Goal: Task Accomplishment & Management: Complete application form

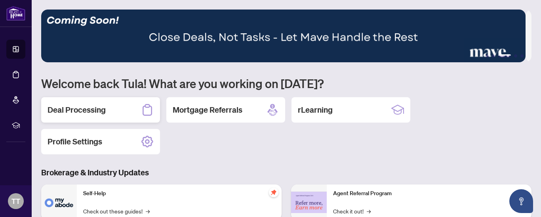
click at [61, 109] on h2 "Deal Processing" at bounding box center [77, 109] width 58 height 11
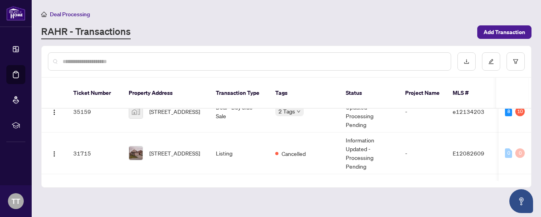
scroll to position [142, 0]
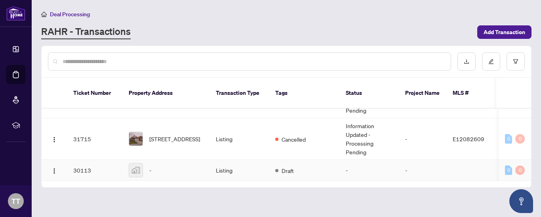
click at [133, 163] on img at bounding box center [135, 169] width 13 height 13
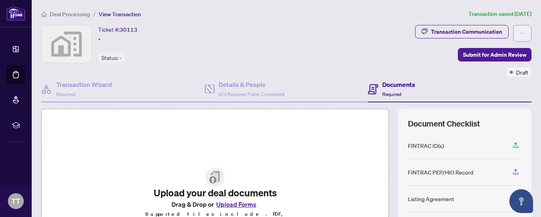
click at [520, 30] on icon "ellipsis" at bounding box center [523, 33] width 6 height 6
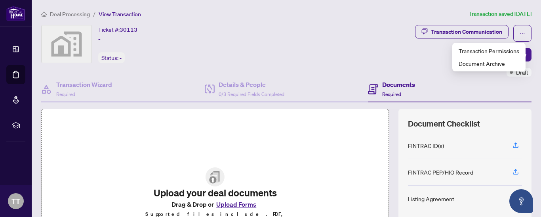
click at [320, 36] on div "Transaction Communication Submit for Admin Review Draft" at bounding box center [405, 50] width 254 height 51
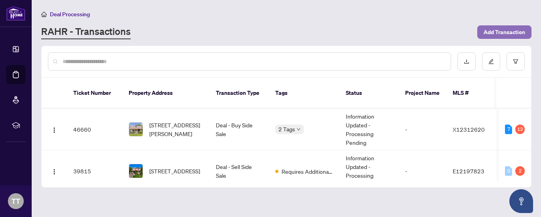
click at [506, 30] on span "Add Transaction" at bounding box center [505, 32] width 42 height 13
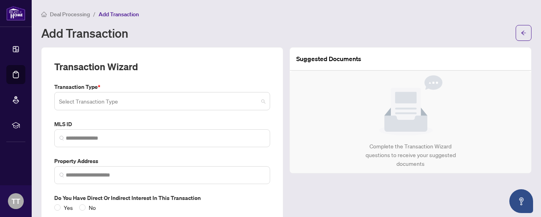
click at [259, 99] on span at bounding box center [162, 100] width 206 height 15
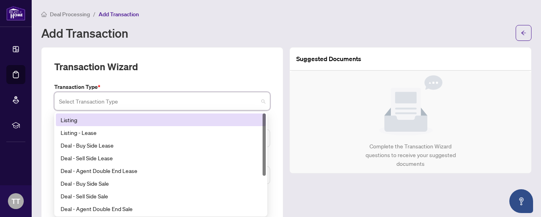
click at [113, 120] on div "Listing" at bounding box center [161, 119] width 200 height 9
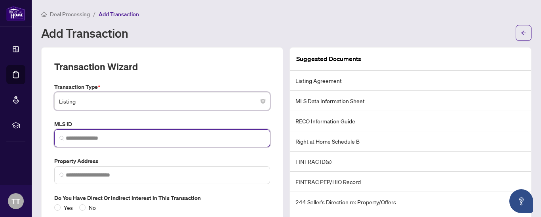
click at [141, 141] on input "search" at bounding box center [165, 138] width 199 height 8
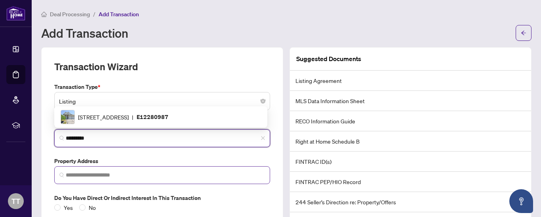
type input "*********"
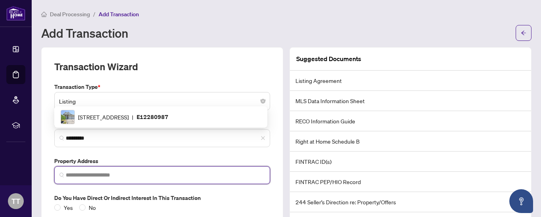
click at [139, 174] on input "search" at bounding box center [165, 175] width 199 height 8
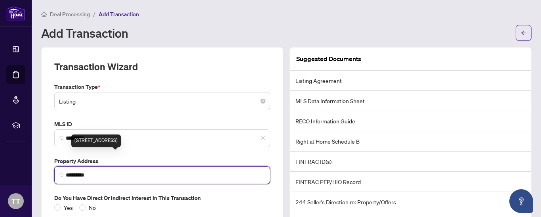
click at [121, 145] on div "[STREET_ADDRESS]" at bounding box center [95, 140] width 49 height 13
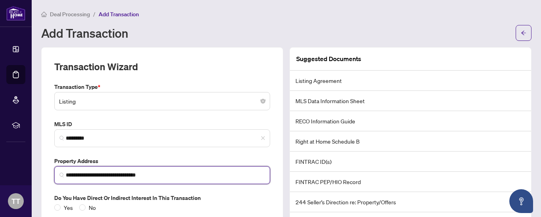
click at [101, 174] on input "**********" at bounding box center [165, 175] width 199 height 8
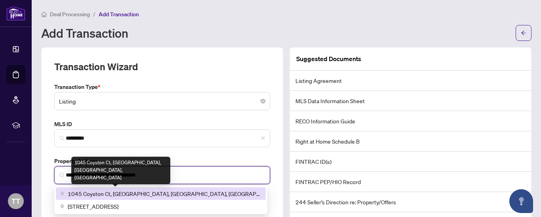
click at [109, 192] on span "1045 Coyston Ct, [GEOGRAPHIC_DATA], [GEOGRAPHIC_DATA], [GEOGRAPHIC_DATA]" at bounding box center [164, 193] width 193 height 9
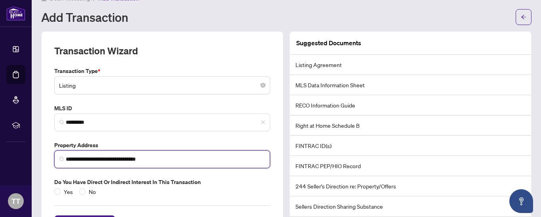
scroll to position [50, 0]
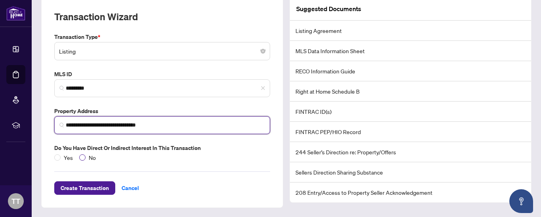
type input "**********"
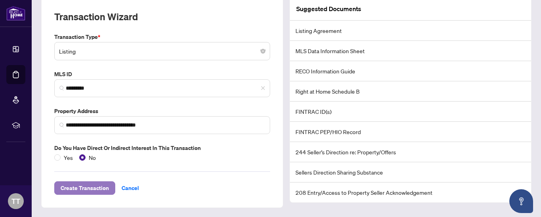
click at [91, 189] on span "Create Transaction" at bounding box center [85, 187] width 48 height 13
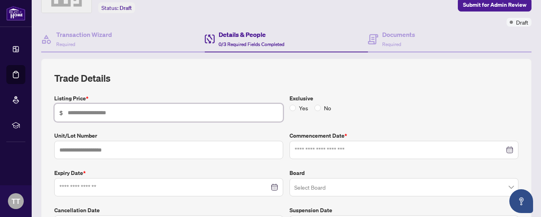
click at [109, 114] on input "text" at bounding box center [173, 112] width 210 height 9
type input "*******"
click at [502, 148] on div at bounding box center [404, 149] width 219 height 9
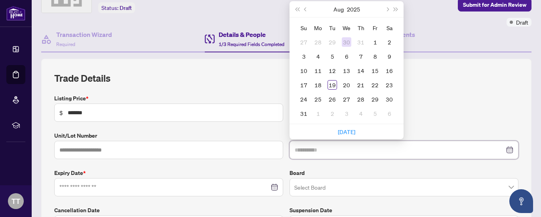
type input "**********"
click at [293, 8] on button "Last year (Control + left)" at bounding box center [297, 9] width 9 height 16
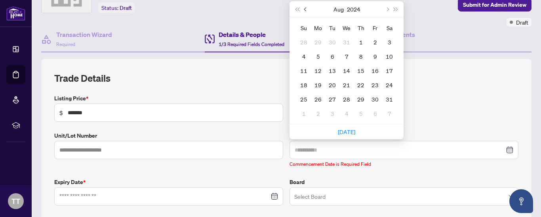
type input "**********"
click at [304, 10] on span "Previous month (PageUp)" at bounding box center [306, 9] width 4 height 4
type input "**********"
click at [372, 55] on div "12" at bounding box center [375, 56] width 10 height 10
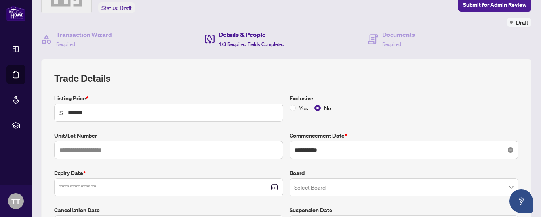
click at [508, 150] on icon "close-circle" at bounding box center [511, 150] width 6 height 6
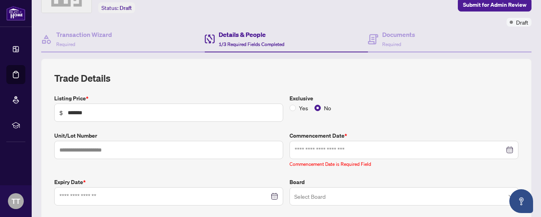
click at [503, 147] on div at bounding box center [404, 149] width 219 height 9
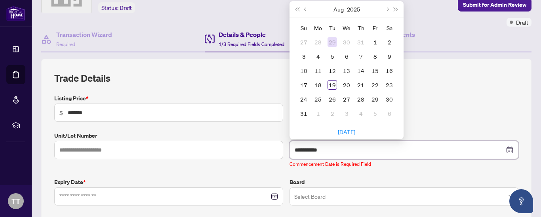
type input "**********"
click at [295, 8] on span "Last year (Control + left)" at bounding box center [297, 9] width 4 height 4
click at [302, 8] on button "Previous month (PageUp)" at bounding box center [305, 9] width 9 height 16
click at [386, 8] on button "Next month (PageDown)" at bounding box center [387, 9] width 9 height 16
click at [393, 7] on button "Next year (Control + right)" at bounding box center [396, 9] width 9 height 16
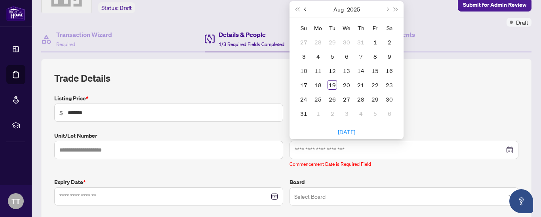
click at [304, 9] on span "Previous month (PageUp)" at bounding box center [306, 9] width 4 height 4
type input "**********"
click at [387, 57] on div "12" at bounding box center [390, 56] width 10 height 10
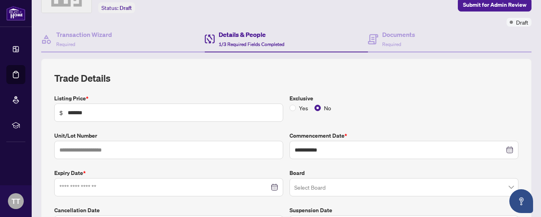
click at [273, 187] on div at bounding box center [168, 187] width 219 height 9
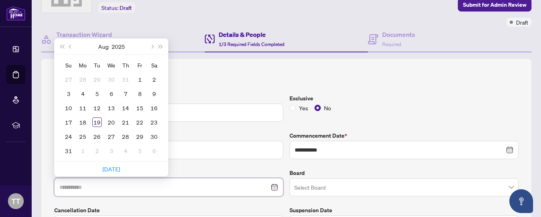
type input "**********"
click at [152, 46] on span "Next month (PageDown)" at bounding box center [152, 46] width 4 height 4
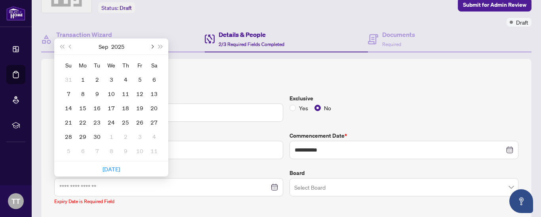
click at [152, 46] on span "Next month (PageDown)" at bounding box center [152, 46] width 4 height 4
type input "**********"
click at [70, 91] on div "2" at bounding box center [69, 94] width 10 height 10
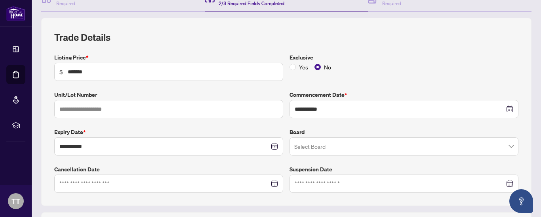
scroll to position [97, 0]
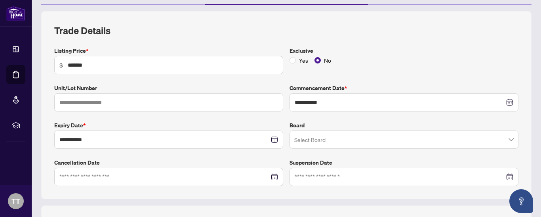
click at [507, 138] on span at bounding box center [403, 139] width 219 height 15
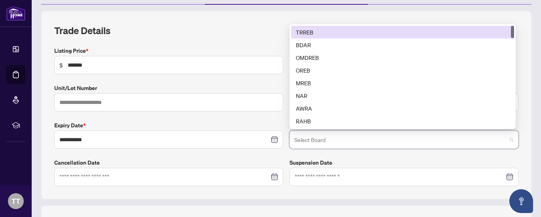
click at [353, 28] on div "TRREB" at bounding box center [402, 32] width 213 height 9
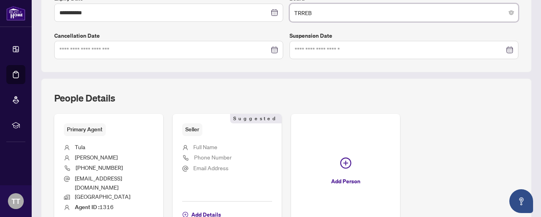
scroll to position [282, 0]
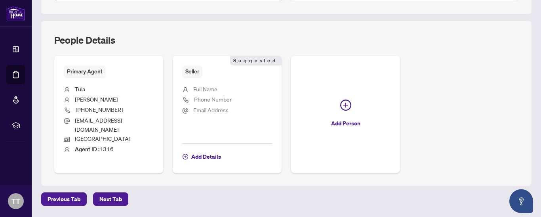
click at [212, 96] on span "Phone Number" at bounding box center [213, 98] width 38 height 7
click at [206, 150] on span "Add Details" at bounding box center [206, 156] width 30 height 13
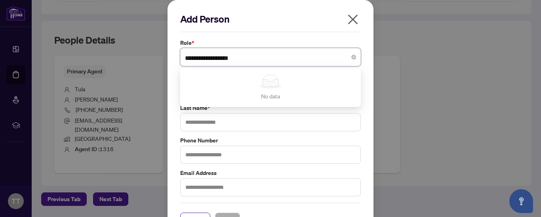
type input "**********"
click at [261, 123] on input "text" at bounding box center [270, 122] width 181 height 18
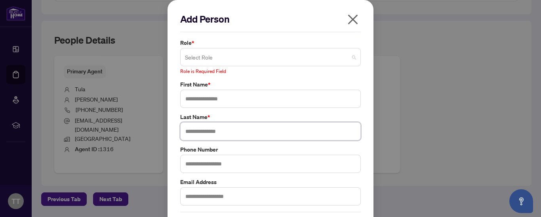
click at [352, 57] on span at bounding box center [270, 56] width 171 height 15
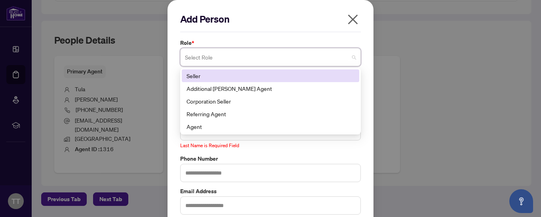
click at [193, 74] on div "Seller" at bounding box center [271, 75] width 168 height 9
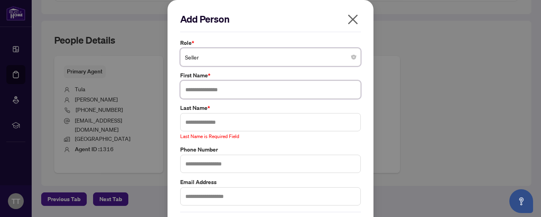
click at [225, 89] on input "text" at bounding box center [270, 89] width 181 height 18
type input "********"
click at [201, 120] on input "text" at bounding box center [270, 122] width 181 height 18
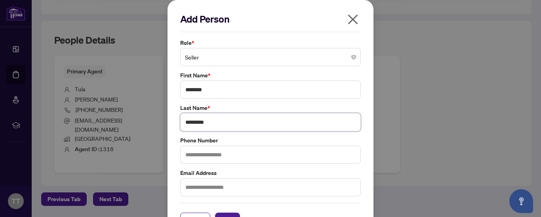
type input "*********"
click at [213, 155] on input "text" at bounding box center [270, 154] width 181 height 18
type input "**********"
click at [198, 184] on input "text" at bounding box center [270, 187] width 181 height 18
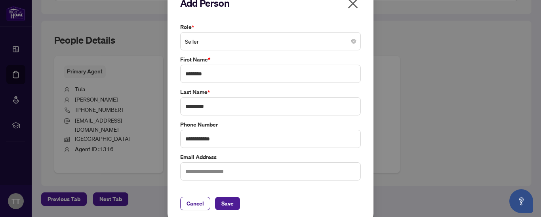
scroll to position [22, 0]
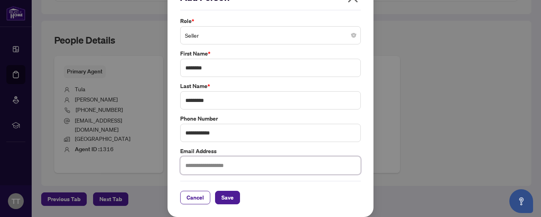
click at [181, 166] on input "text" at bounding box center [270, 165] width 181 height 18
type input "**********"
click at [223, 197] on span "Save" at bounding box center [227, 197] width 12 height 13
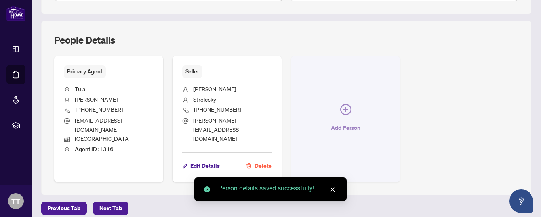
click at [341, 104] on icon "plus-circle" at bounding box center [345, 109] width 11 height 11
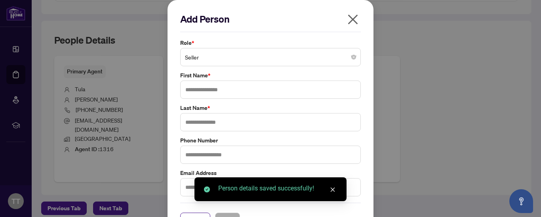
click at [353, 58] on div "Seller" at bounding box center [270, 57] width 181 height 18
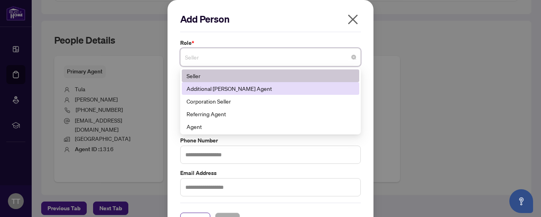
click at [191, 86] on div "Additional [PERSON_NAME] Agent" at bounding box center [271, 88] width 168 height 9
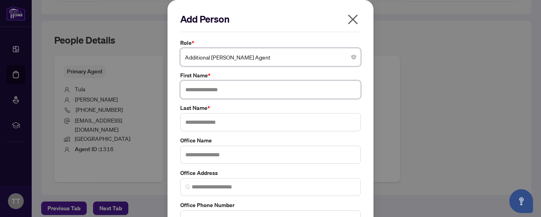
click at [194, 97] on input "text" at bounding box center [270, 89] width 181 height 18
type input "****"
click at [199, 122] on input "text" at bounding box center [270, 122] width 181 height 18
type input "******"
click at [188, 152] on input "text" at bounding box center [270, 154] width 181 height 18
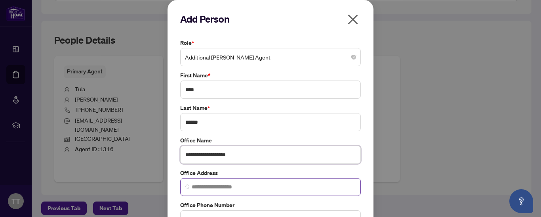
type input "**********"
click at [192, 188] on input "search" at bounding box center [274, 187] width 164 height 8
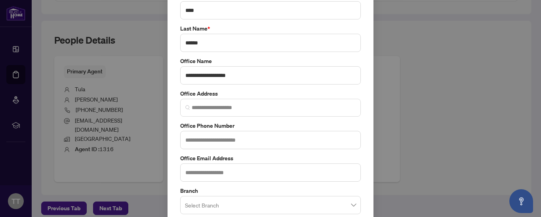
scroll to position [143, 0]
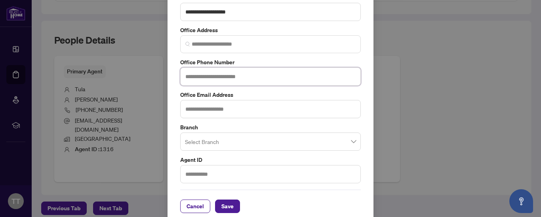
click at [232, 75] on input "text" at bounding box center [270, 76] width 181 height 18
click at [352, 141] on span at bounding box center [270, 141] width 171 height 15
type input "**********"
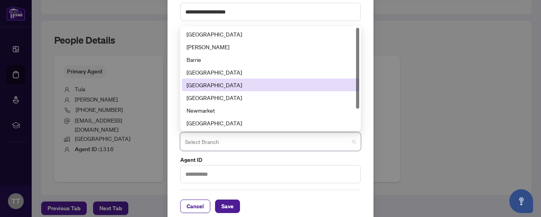
click at [215, 84] on div "[GEOGRAPHIC_DATA]" at bounding box center [271, 84] width 168 height 9
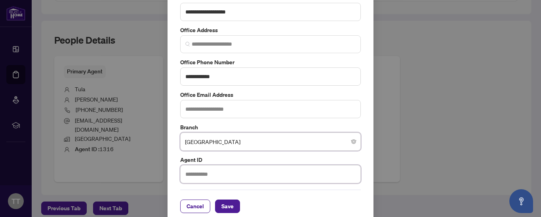
click at [225, 180] on input "text" at bounding box center [270, 174] width 181 height 18
click at [218, 206] on button "Save" at bounding box center [227, 205] width 25 height 13
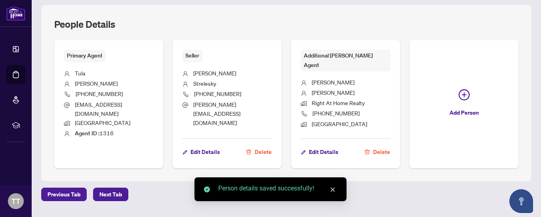
scroll to position [310, 0]
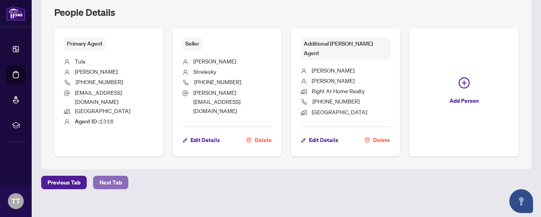
click at [121, 175] on button "Next Tab" at bounding box center [110, 181] width 35 height 13
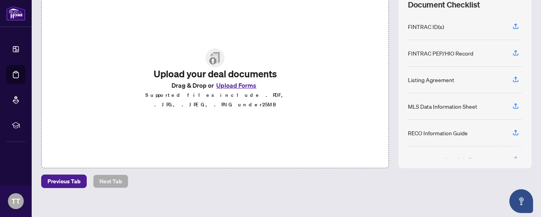
scroll to position [126, 0]
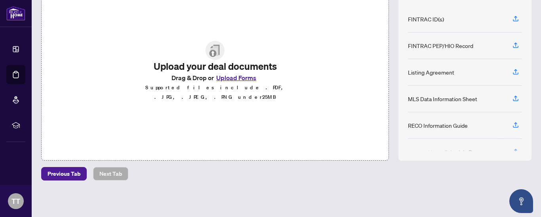
click at [234, 80] on button "Upload Forms" at bounding box center [236, 77] width 45 height 10
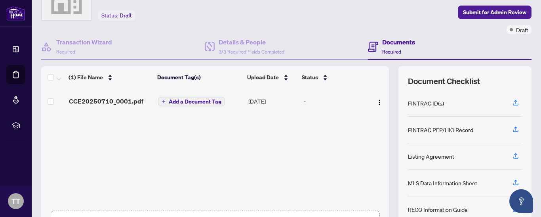
scroll to position [11, 0]
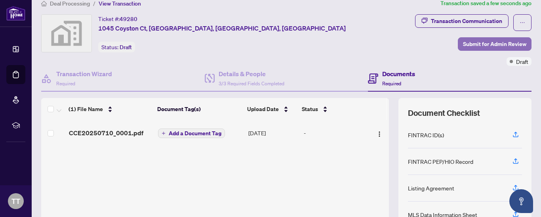
click at [469, 43] on span "Submit for Admin Review" at bounding box center [494, 44] width 63 height 13
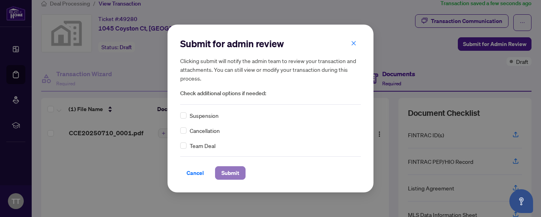
click at [225, 170] on span "Submit" at bounding box center [230, 172] width 18 height 13
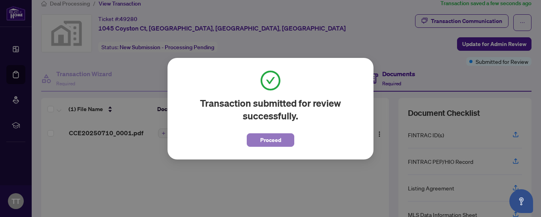
click at [274, 141] on span "Proceed" at bounding box center [270, 139] width 21 height 13
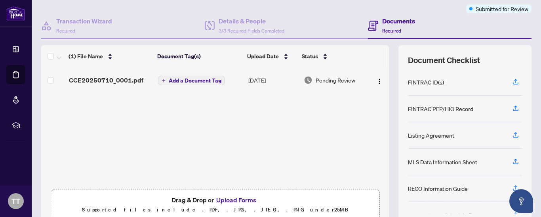
scroll to position [79, 0]
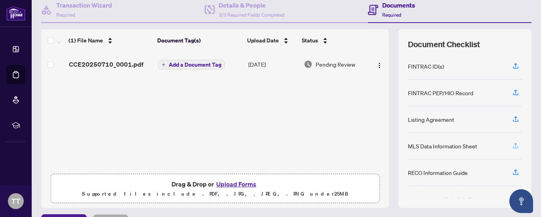
click at [514, 144] on icon "button" at bounding box center [515, 145] width 3 height 4
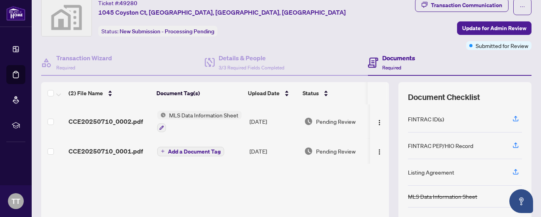
scroll to position [0, 0]
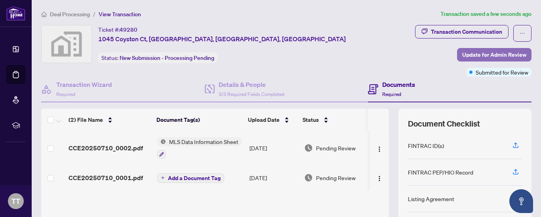
click at [487, 53] on span "Update for Admin Review" at bounding box center [494, 54] width 64 height 13
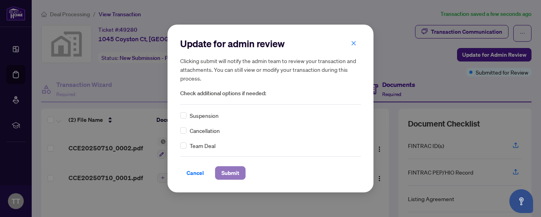
click at [228, 172] on span "Submit" at bounding box center [230, 172] width 18 height 13
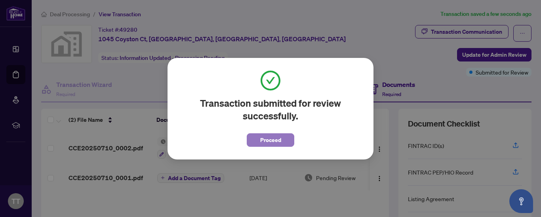
click at [275, 139] on span "Proceed" at bounding box center [270, 139] width 21 height 13
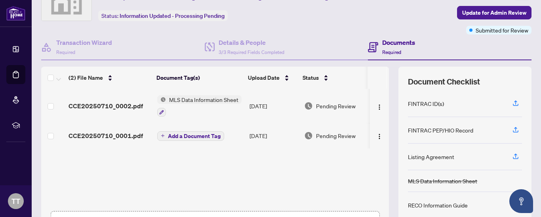
scroll to position [48, 0]
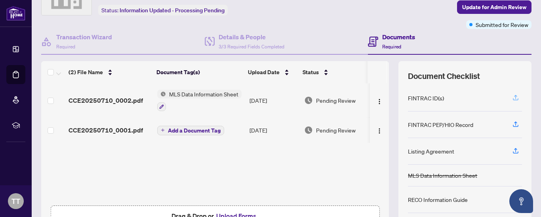
click at [514, 95] on icon "button" at bounding box center [515, 97] width 3 height 4
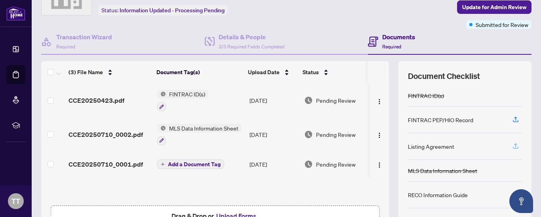
click at [514, 145] on icon "button" at bounding box center [515, 145] width 3 height 4
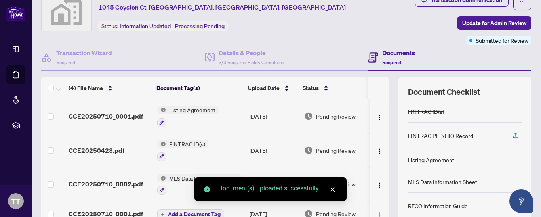
scroll to position [5, 0]
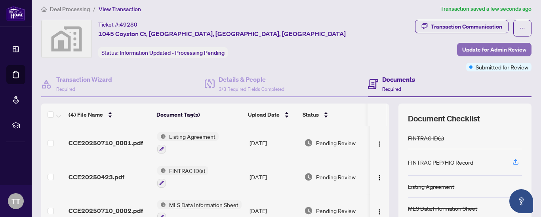
click at [469, 48] on span "Update for Admin Review" at bounding box center [494, 49] width 64 height 13
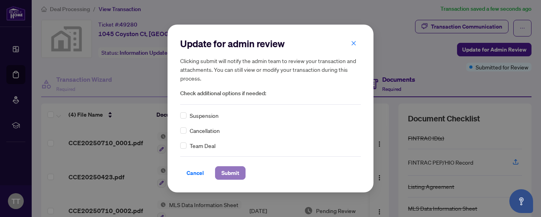
click at [227, 171] on span "Submit" at bounding box center [230, 172] width 18 height 13
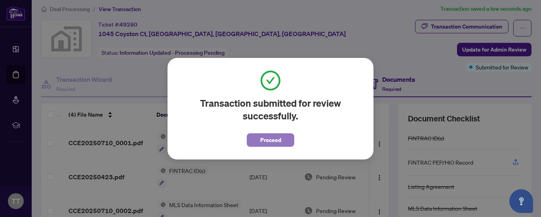
click at [254, 138] on button "Proceed" at bounding box center [271, 139] width 48 height 13
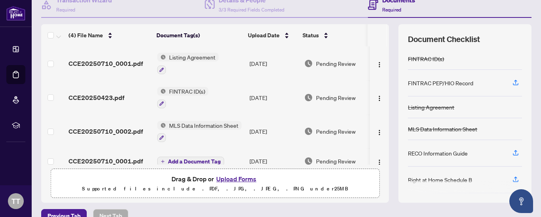
scroll to position [100, 0]
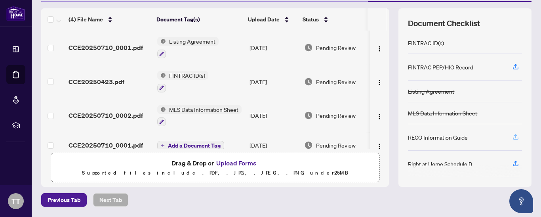
click at [512, 135] on icon "button" at bounding box center [515, 136] width 7 height 7
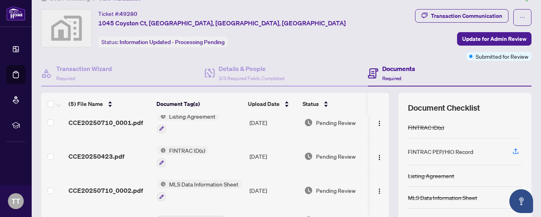
scroll to position [0, 0]
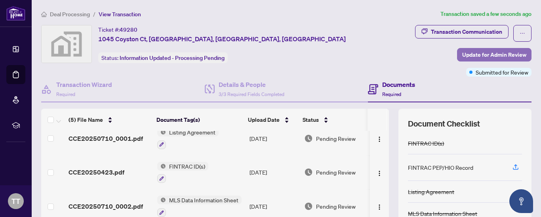
click at [476, 55] on span "Update for Admin Review" at bounding box center [494, 54] width 64 height 13
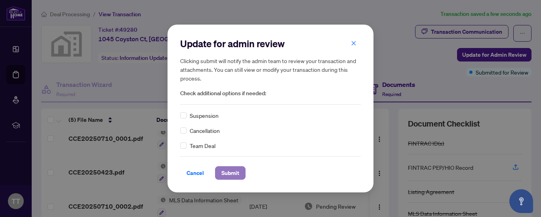
click at [227, 172] on span "Submit" at bounding box center [230, 172] width 18 height 13
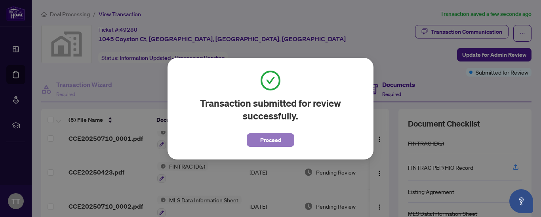
click at [284, 139] on button "Proceed" at bounding box center [271, 139] width 48 height 13
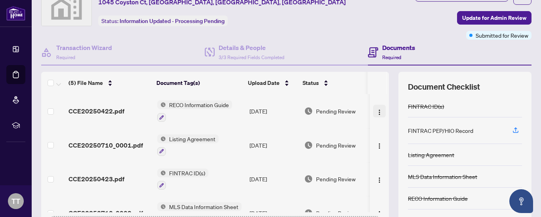
click at [376, 109] on img "button" at bounding box center [379, 112] width 6 height 6
click at [377, 77] on th at bounding box center [376, 83] width 19 height 22
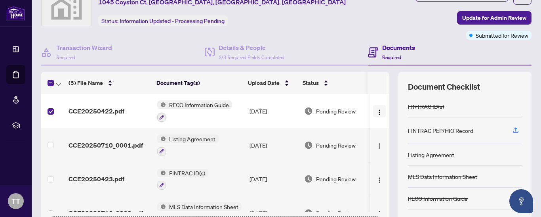
click at [376, 110] on img "button" at bounding box center [379, 112] width 6 height 6
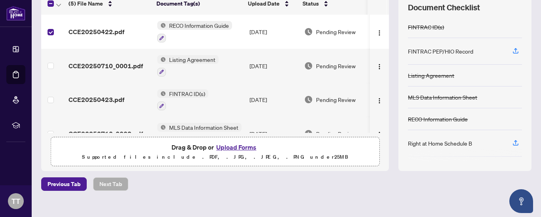
scroll to position [127, 0]
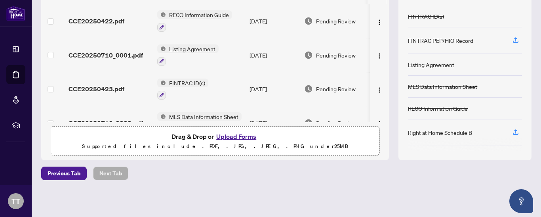
click at [247, 135] on button "Upload Forms" at bounding box center [236, 136] width 45 height 10
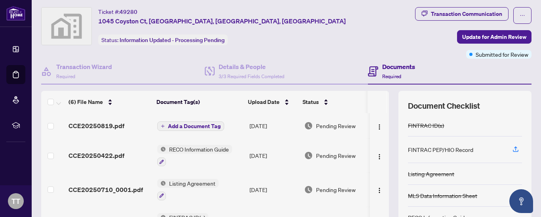
scroll to position [0, 0]
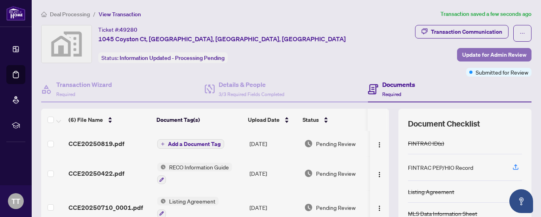
click at [497, 52] on span "Update for Admin Review" at bounding box center [494, 54] width 64 height 13
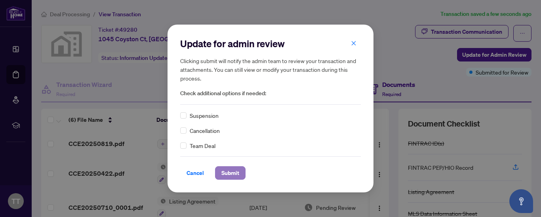
click at [233, 171] on span "Submit" at bounding box center [230, 172] width 18 height 13
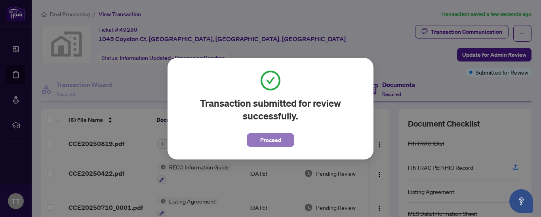
click at [271, 140] on span "Proceed" at bounding box center [270, 139] width 21 height 13
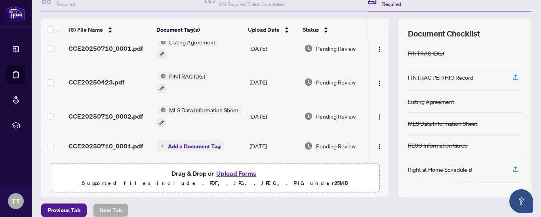
scroll to position [127, 0]
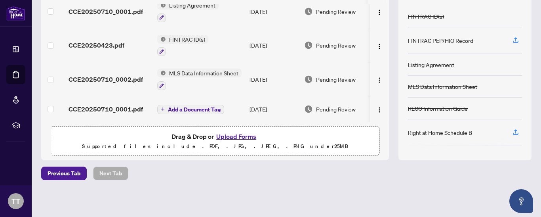
click at [225, 135] on button "Upload Forms" at bounding box center [236, 136] width 45 height 10
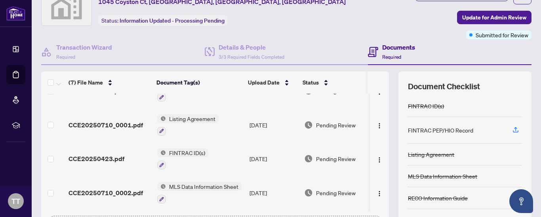
scroll to position [0, 0]
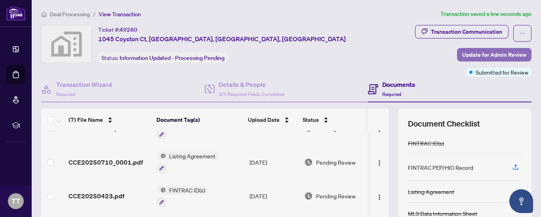
click at [476, 53] on span "Update for Admin Review" at bounding box center [494, 54] width 64 height 13
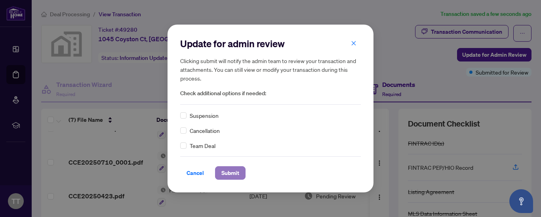
click at [232, 174] on span "Submit" at bounding box center [230, 172] width 18 height 13
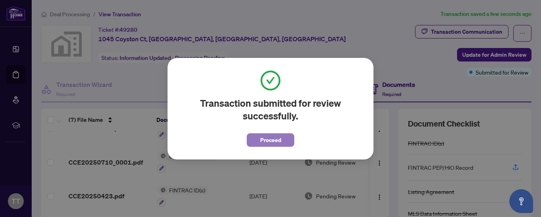
click at [257, 140] on button "Proceed" at bounding box center [271, 139] width 48 height 13
